Goal: Find specific page/section: Find specific page/section

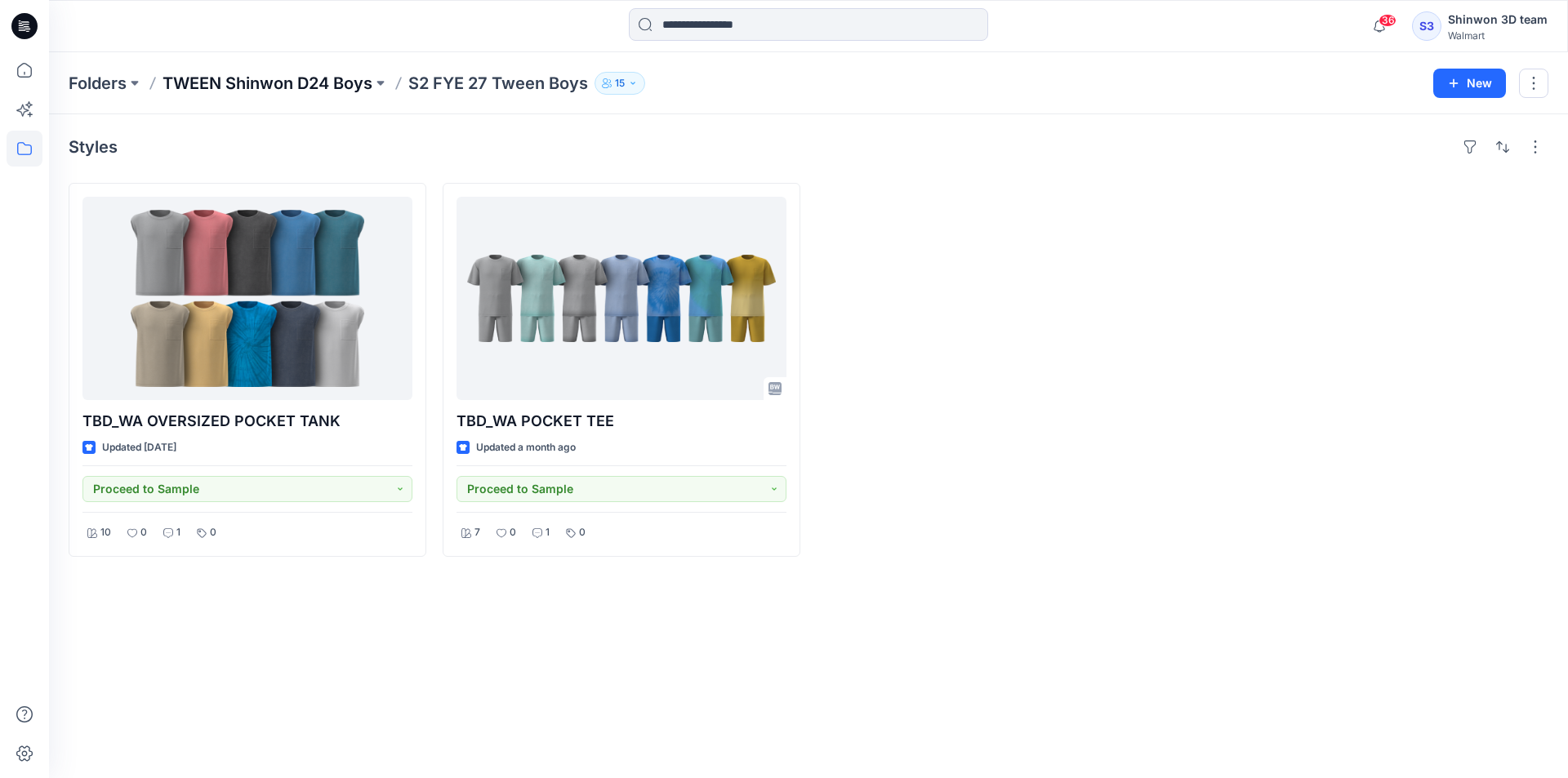
click at [303, 85] on p "TWEEN Shinwon D24 Boys" at bounding box center [267, 83] width 210 height 23
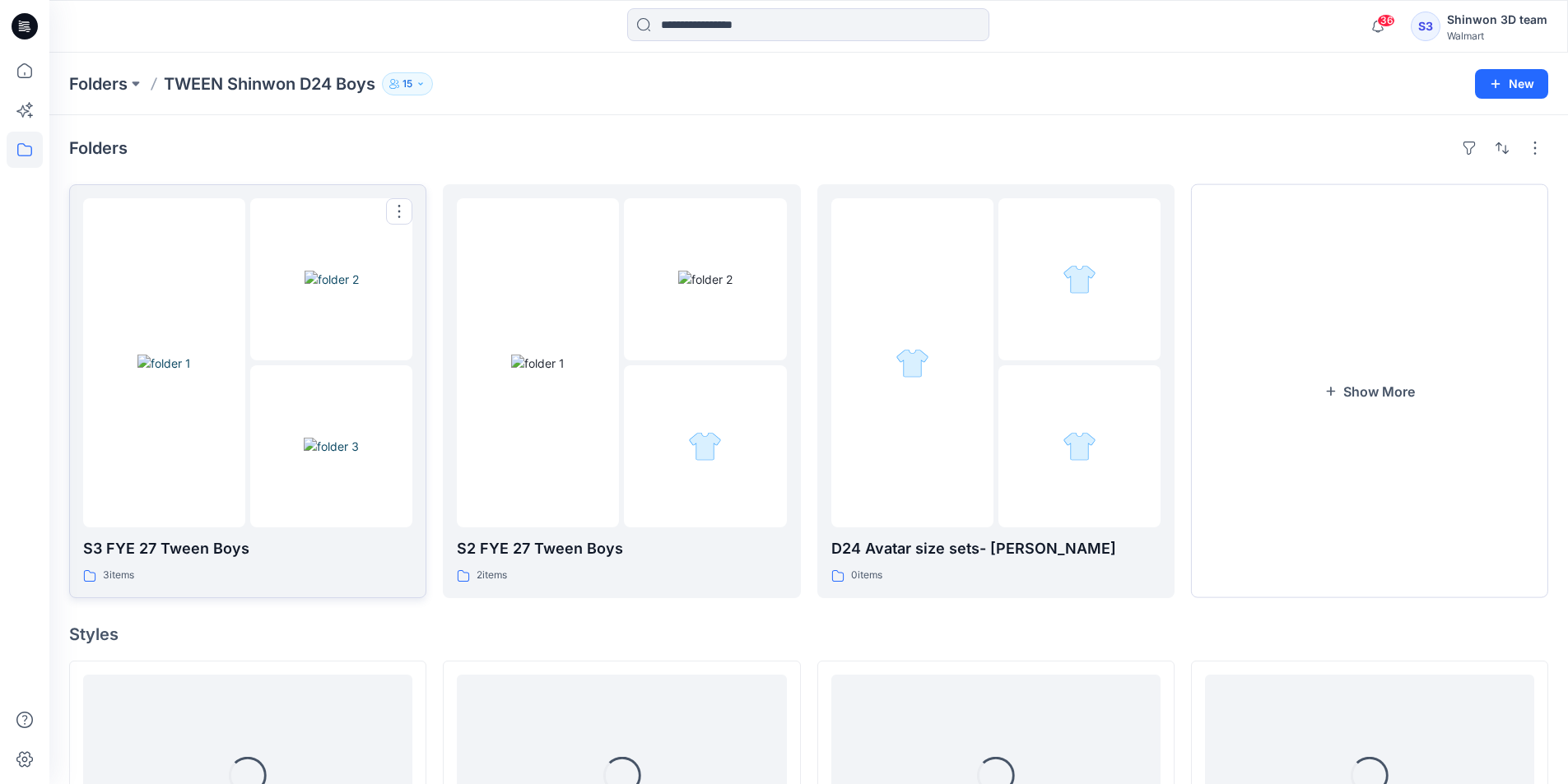
click at [293, 489] on div at bounding box center [332, 446] width 162 height 162
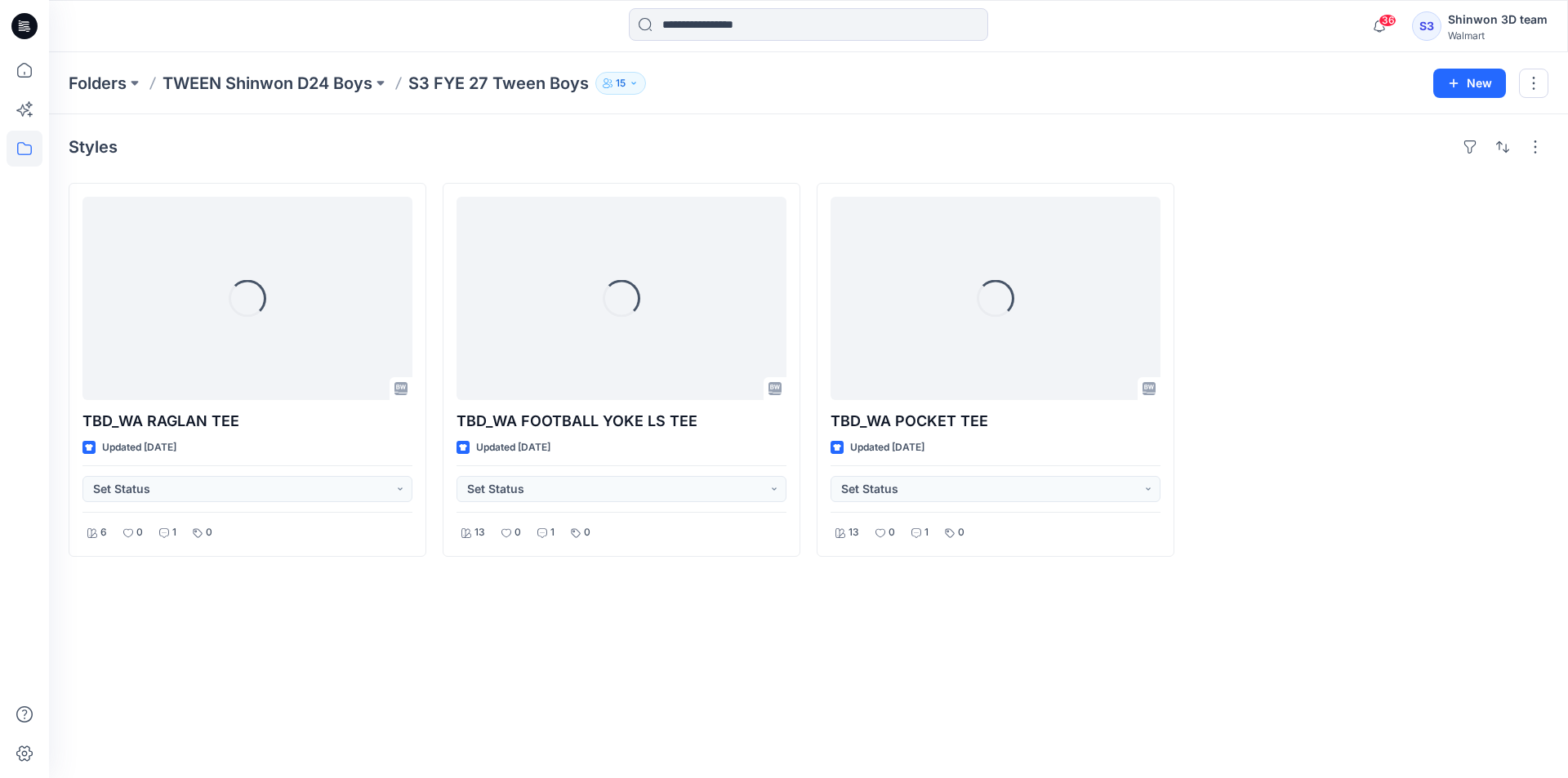
click at [485, 730] on div "Styles Loading... TBD_WA RAGLAN TEE Updated [DATE] Set Status 6 0 1 0 Loading..…" at bounding box center [808, 446] width 1518 height 664
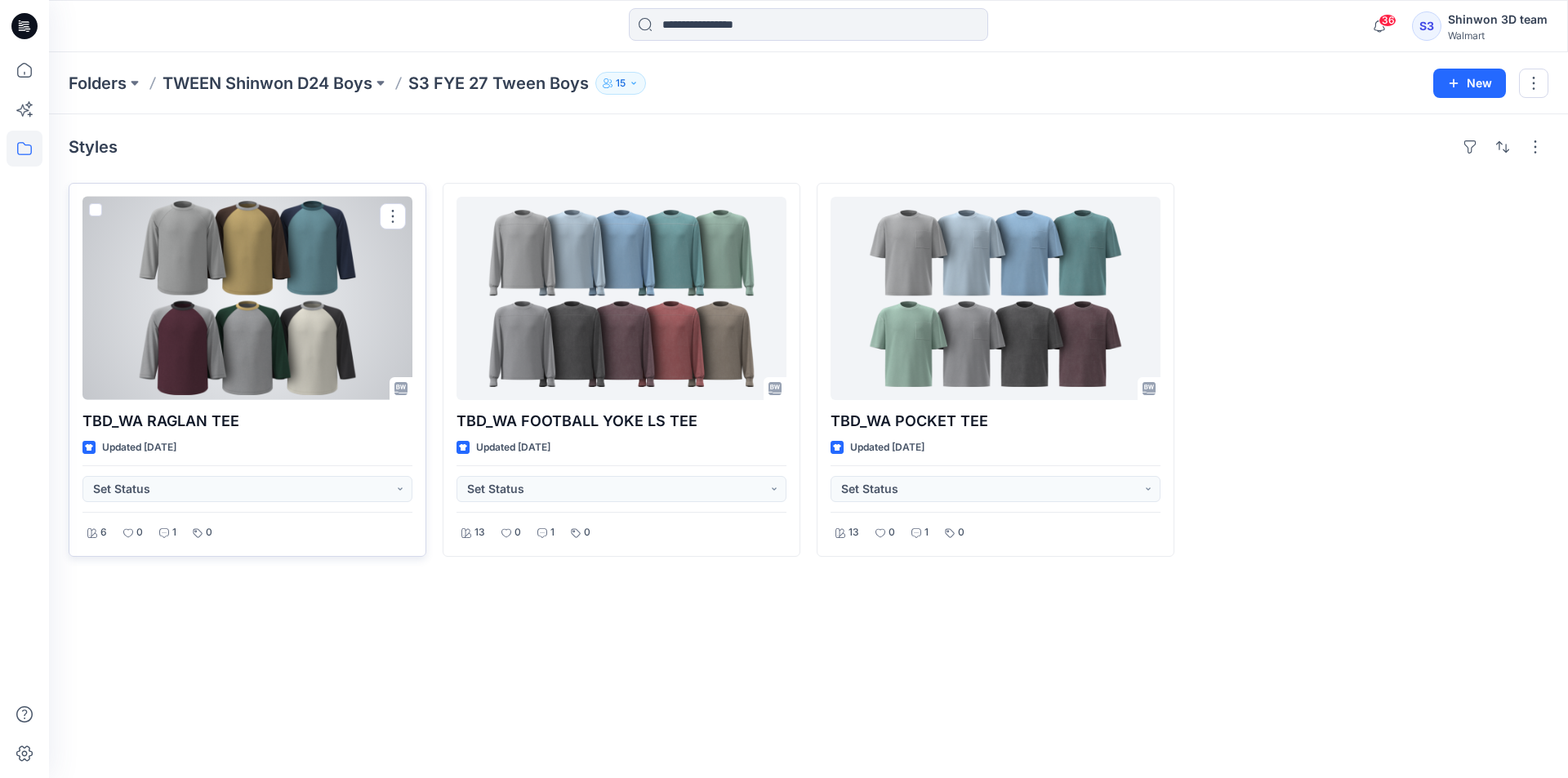
click at [291, 354] on div at bounding box center [247, 298] width 330 height 203
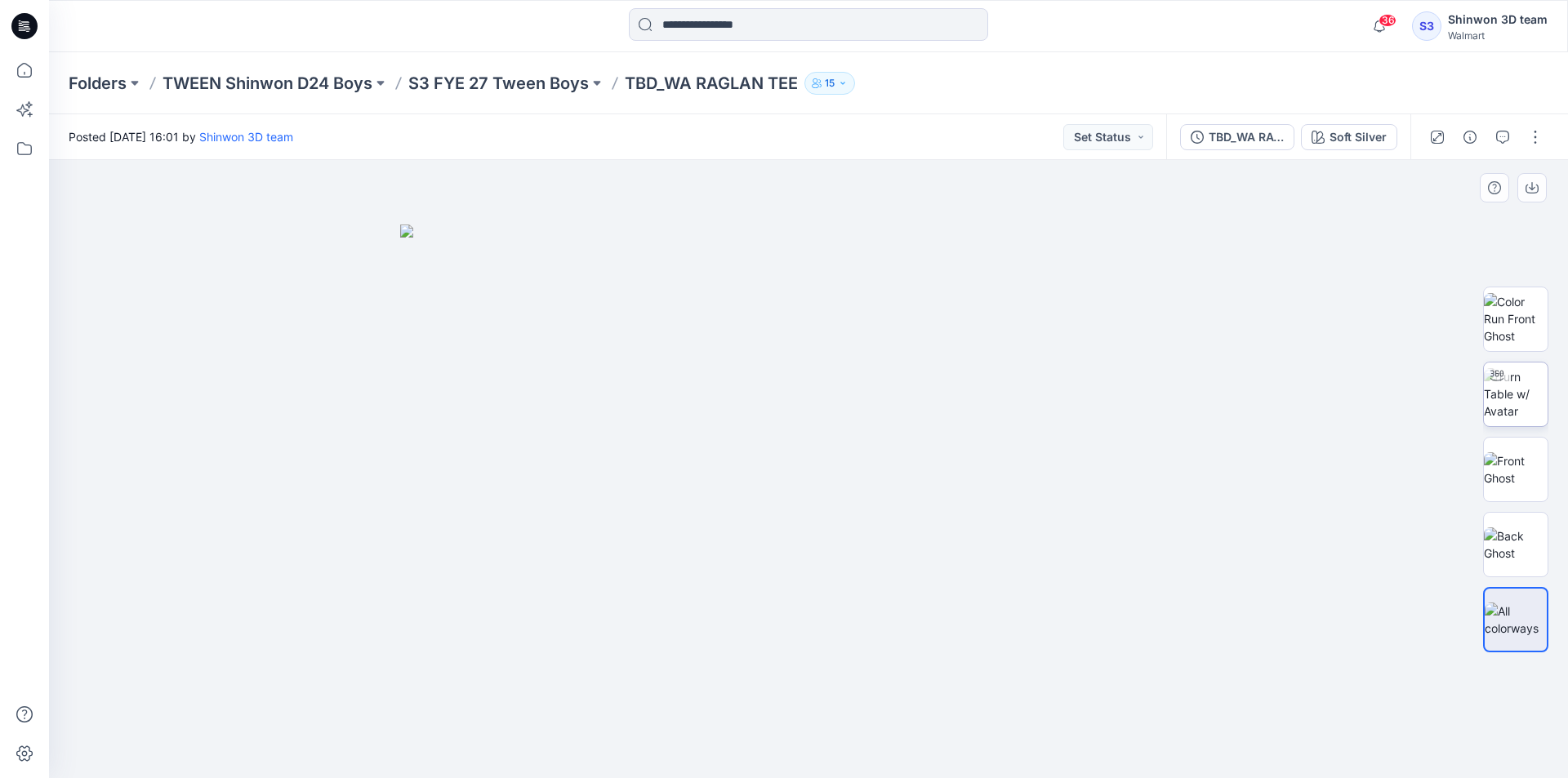
click at [1521, 386] on img at bounding box center [1515, 394] width 63 height 51
